Goal: Information Seeking & Learning: Understand process/instructions

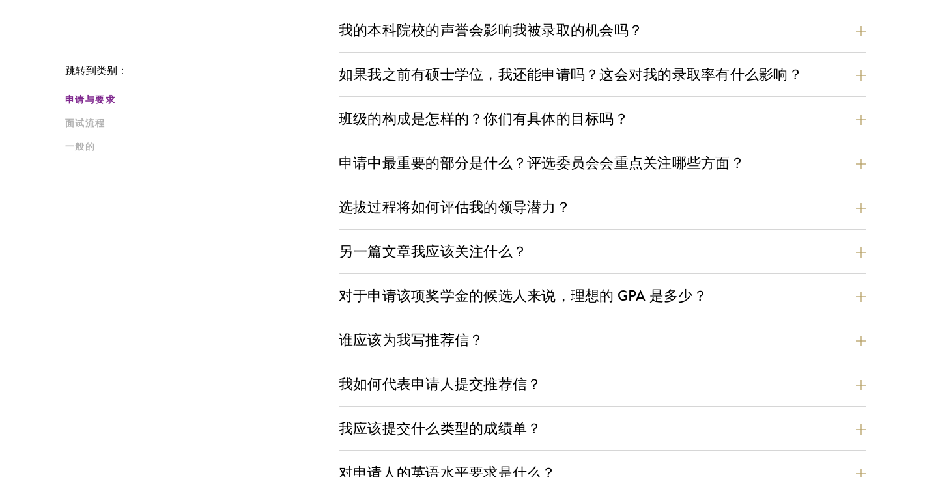
scroll to position [556, 0]
click at [599, 208] on button "选拔过程将如何评估我的领导潜力？" at bounding box center [612, 206] width 528 height 29
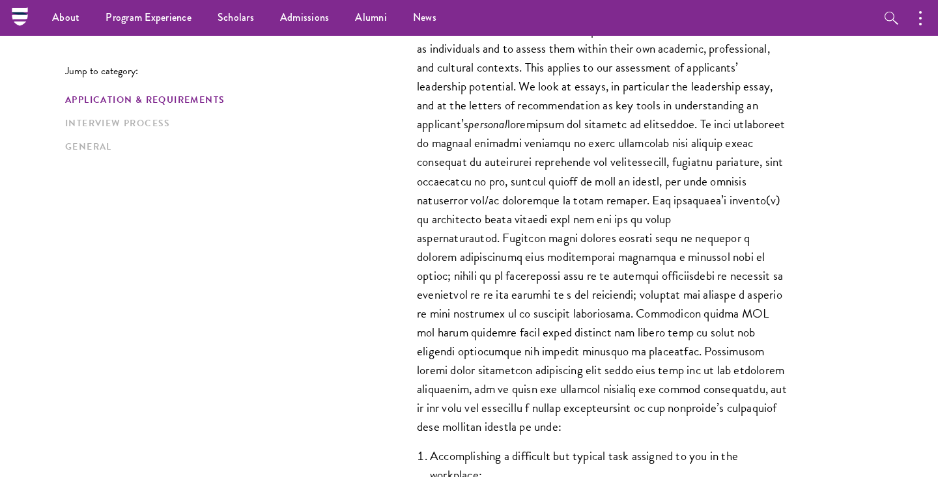
scroll to position [720, 0]
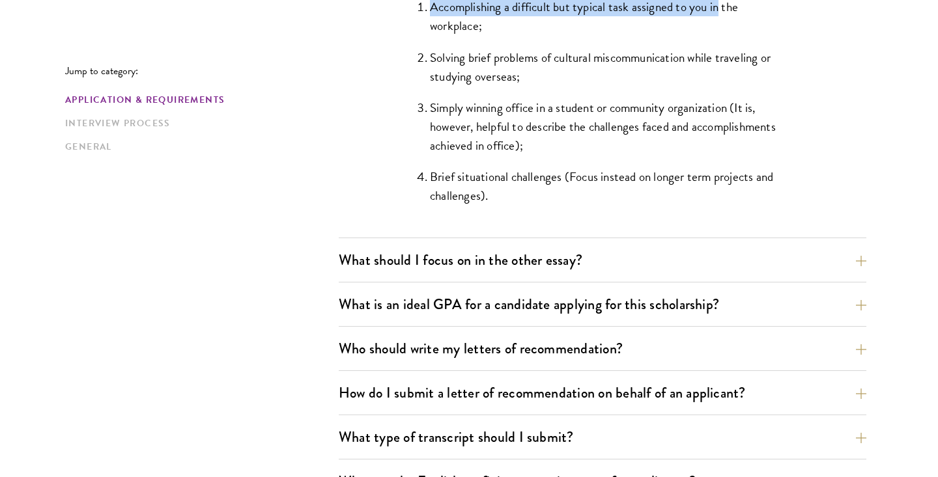
drag, startPoint x: 399, startPoint y: 181, endPoint x: 722, endPoint y: 0, distance: 369.7
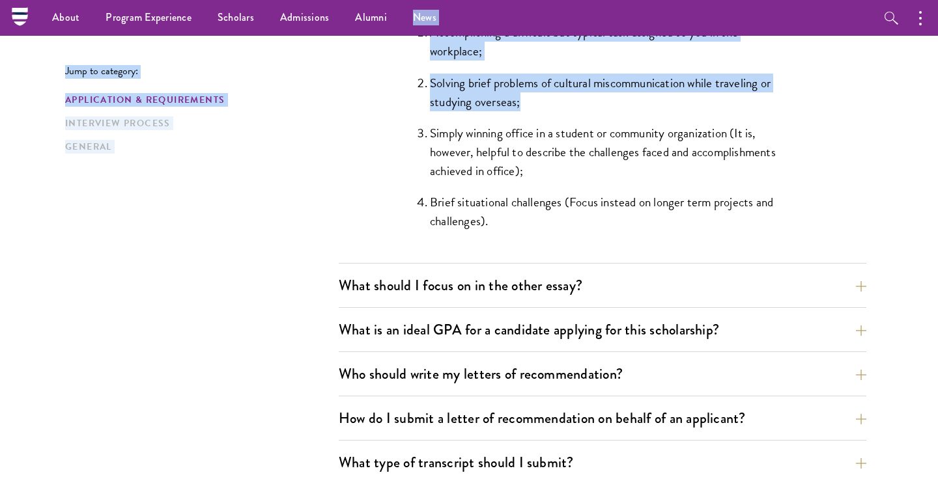
drag, startPoint x: 722, startPoint y: 0, endPoint x: 722, endPoint y: 94, distance: 94.4
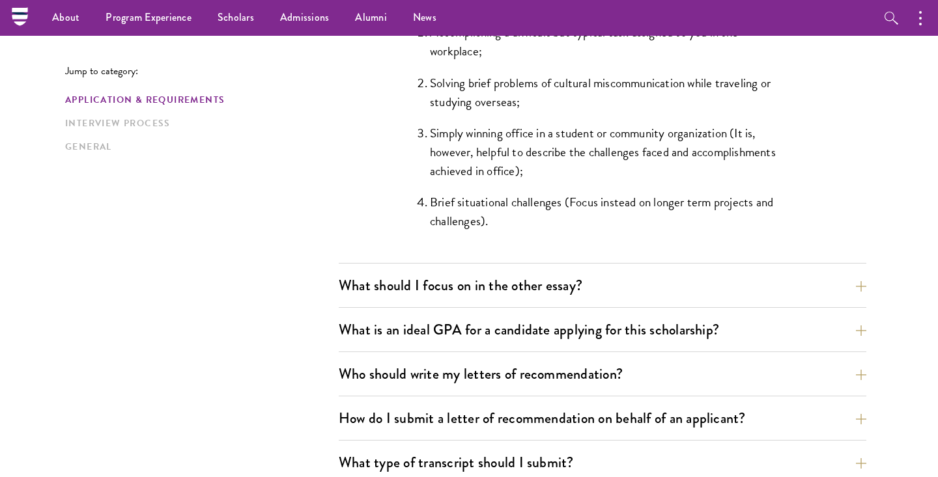
click at [608, 219] on li "Brief situational challenges (Focus instead on longer term projects and challen…" at bounding box center [609, 212] width 358 height 38
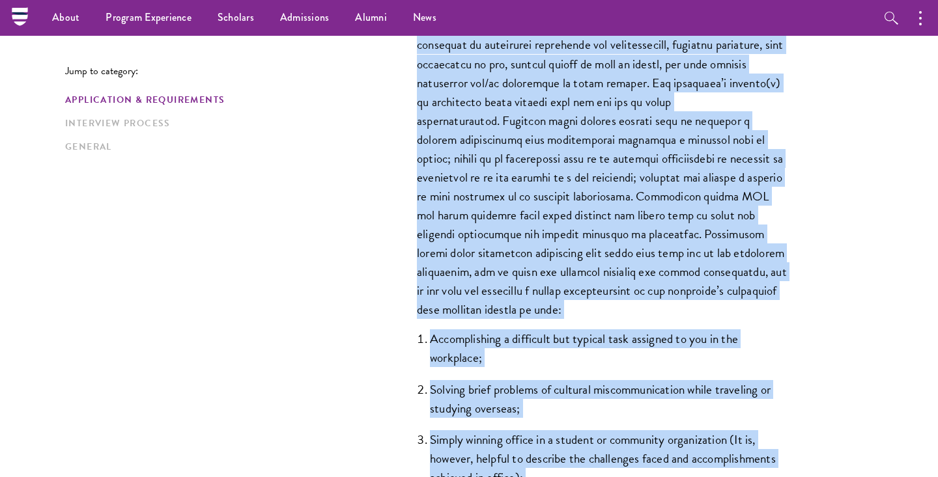
scroll to position [851, 0]
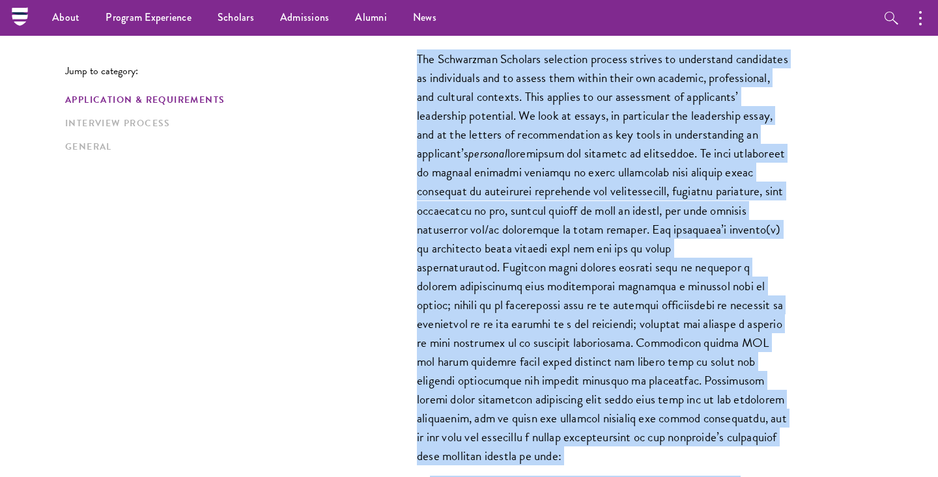
drag, startPoint x: 542, startPoint y: 228, endPoint x: 415, endPoint y: 57, distance: 213.2
click at [415, 57] on div "The Schwarzman Scholars selection process strives to understand candidates as i…" at bounding box center [602, 373] width 449 height 686
copy div "Lor Ipsumdolor Sitametc adipiscin elitsed doeiusm te incididunt utlaboreet do m…"
